Goal: Transaction & Acquisition: Obtain resource

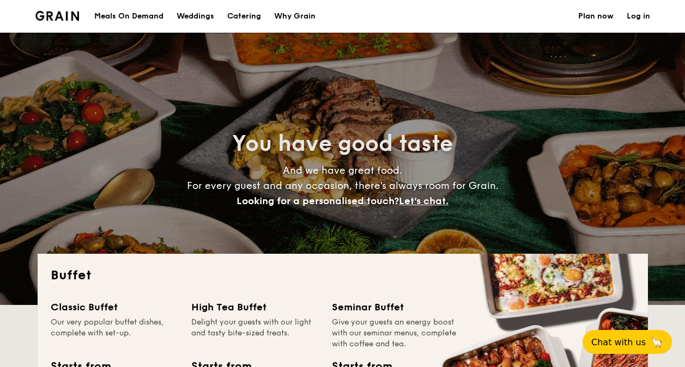
select select
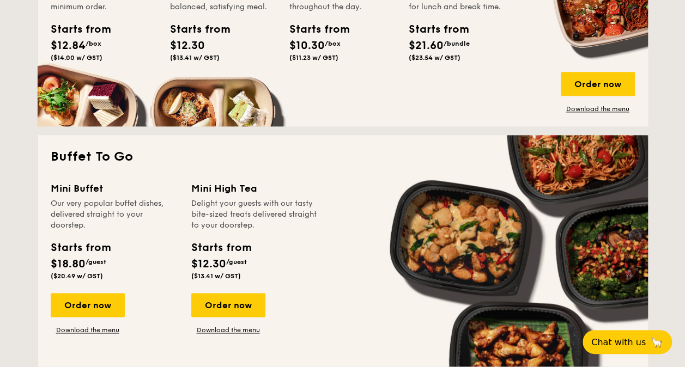
scroll to position [436, 0]
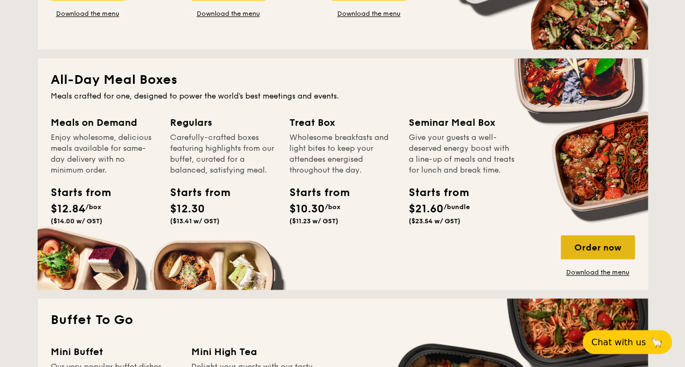
click at [605, 249] on div "Order now" at bounding box center [598, 247] width 74 height 24
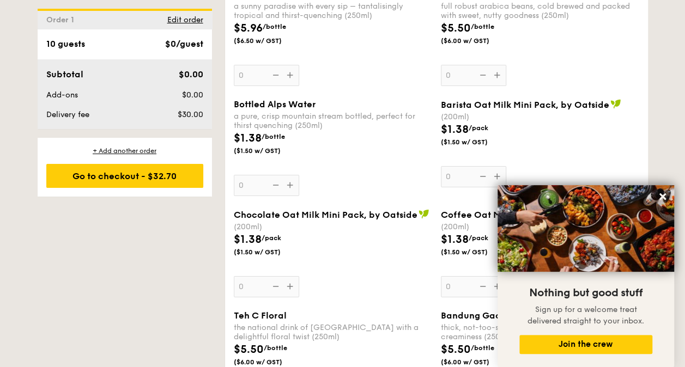
scroll to position [2304, 0]
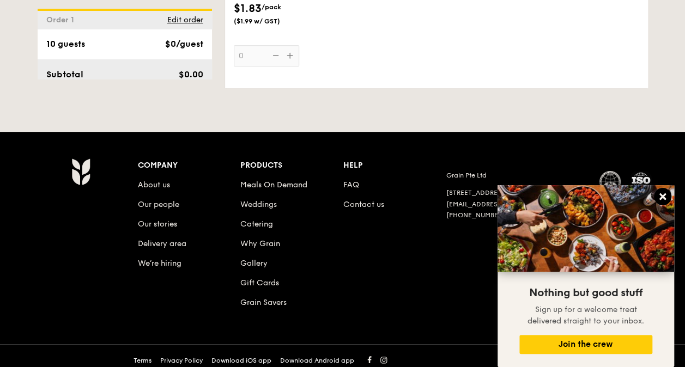
click at [660, 195] on icon at bounding box center [662, 196] width 7 height 7
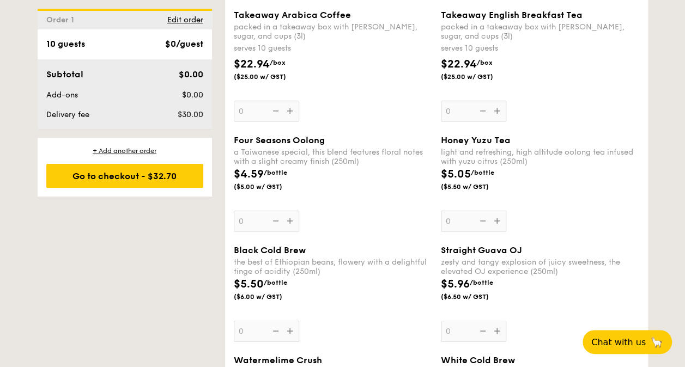
scroll to position [1432, 0]
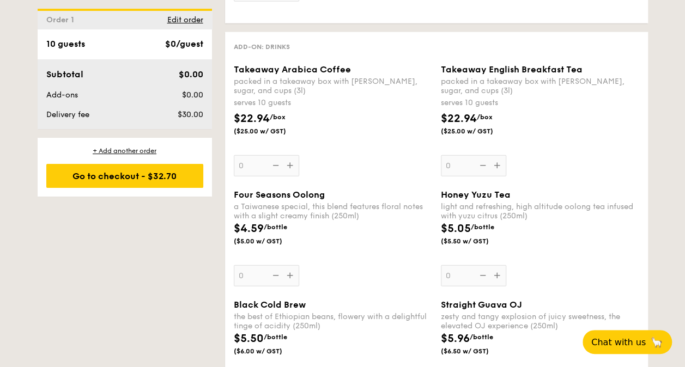
select select
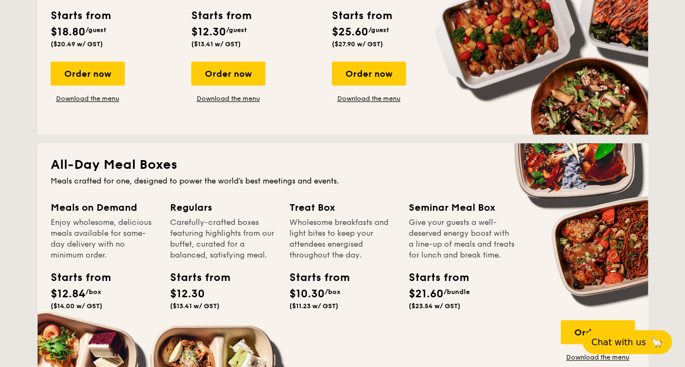
scroll to position [460, 0]
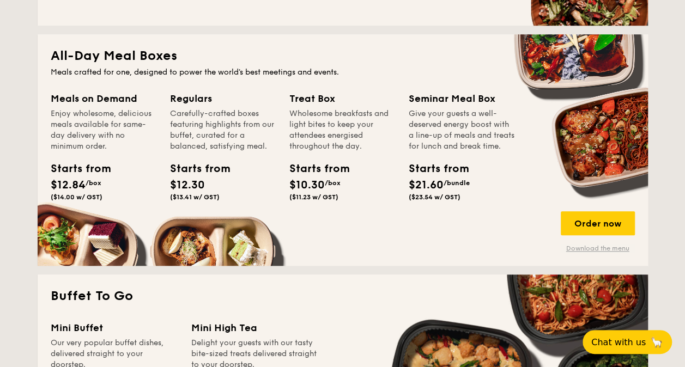
click at [615, 247] on link "Download the menu" at bounding box center [598, 248] width 74 height 9
